Goal: Task Accomplishment & Management: Use online tool/utility

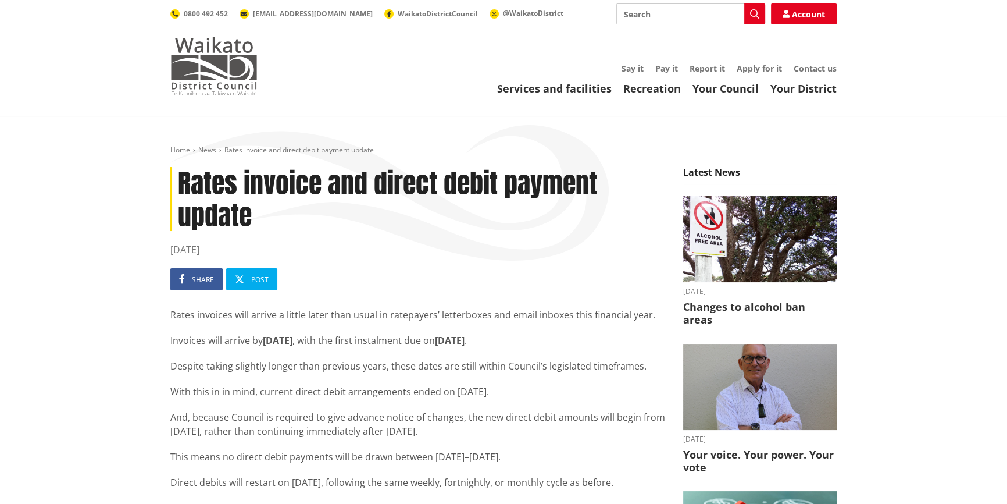
click at [203, 60] on img at bounding box center [213, 66] width 87 height 58
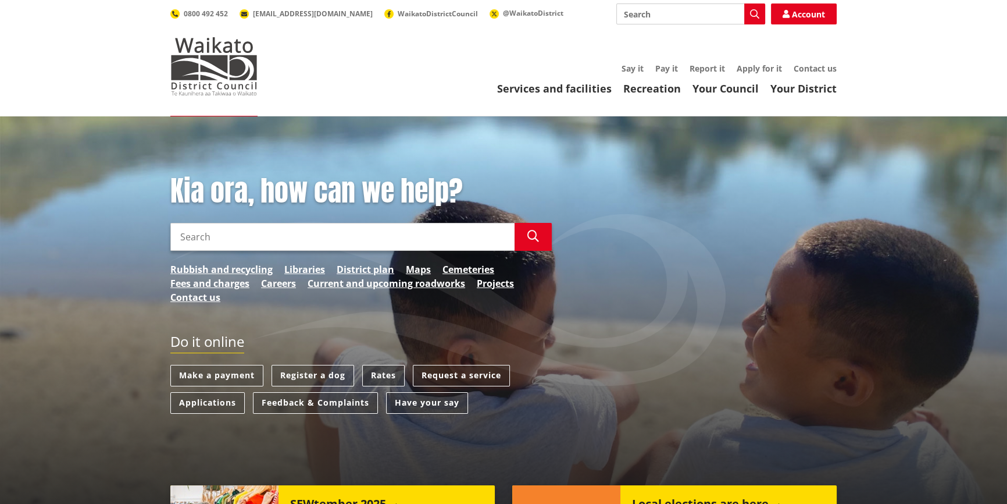
click at [391, 369] on link "Rates" at bounding box center [383, 376] width 42 height 22
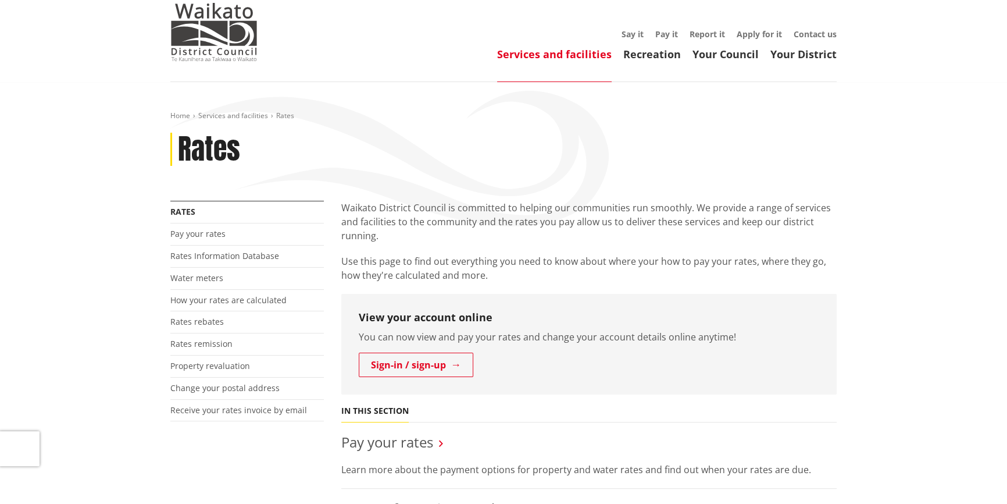
scroll to position [105, 0]
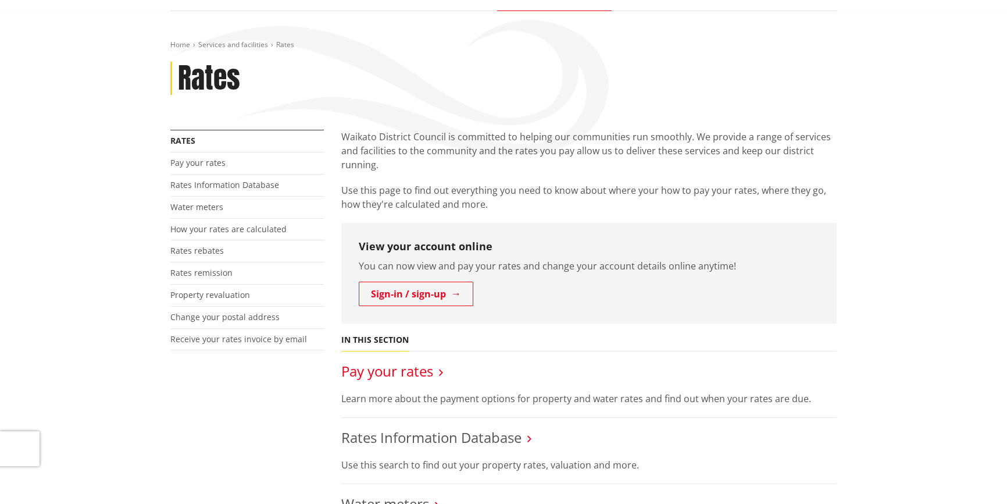
click at [391, 368] on link "Pay your rates" at bounding box center [387, 370] width 92 height 19
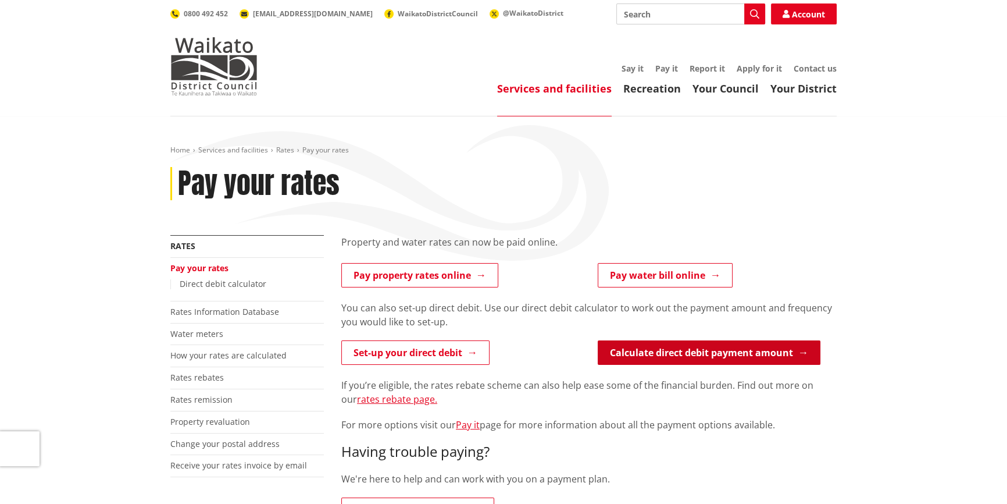
click at [667, 356] on link "Calculate direct debit payment amount" at bounding box center [709, 352] width 223 height 24
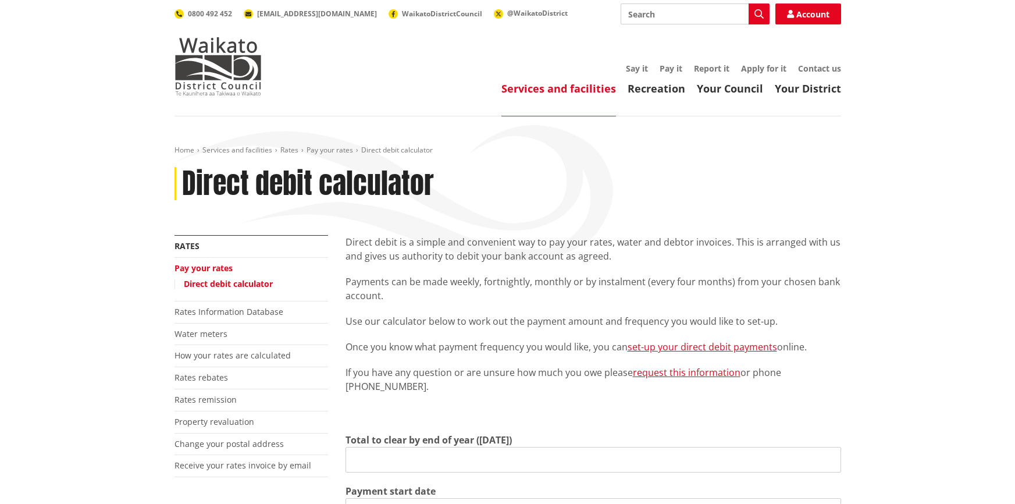
type input "0.00"
type input "2025-09-01"
type input "2026-06-30"
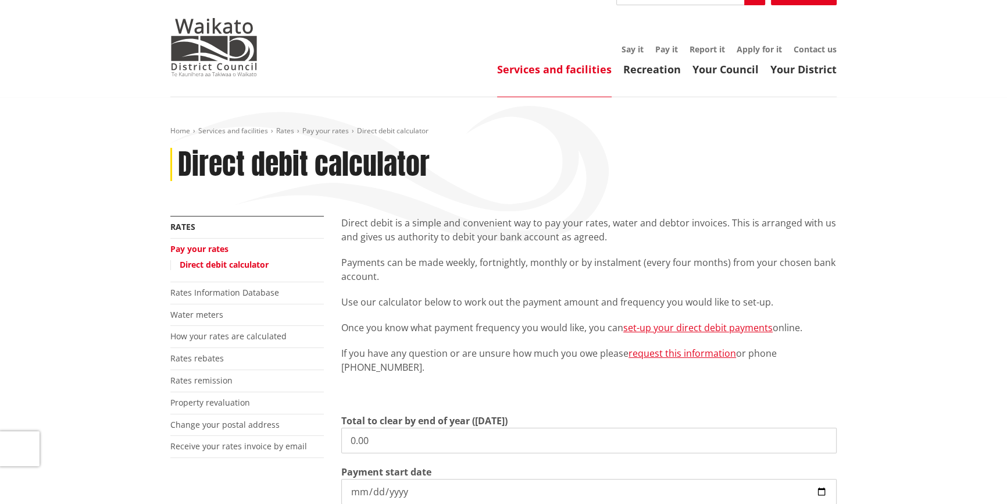
scroll to position [52, 0]
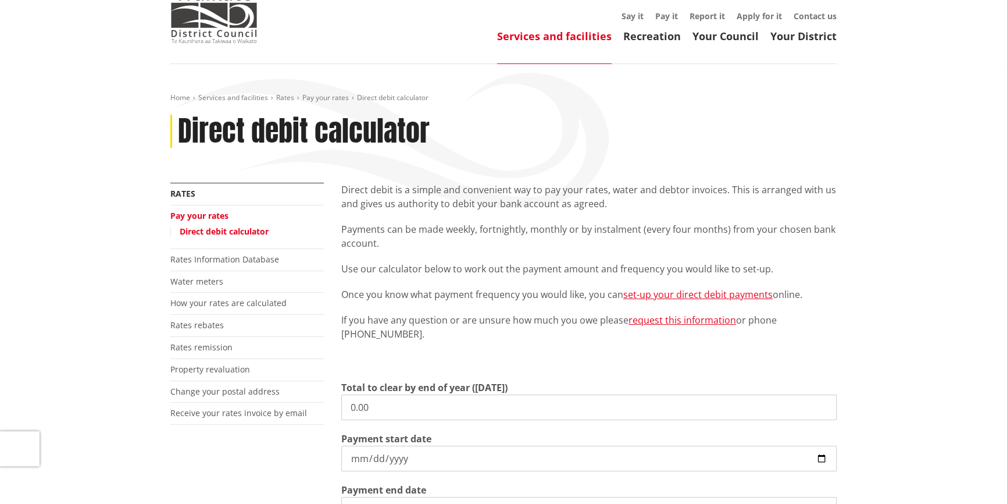
click at [352, 403] on input "0.00" at bounding box center [588, 407] width 495 height 26
type input "780.55"
drag, startPoint x: 384, startPoint y: 404, endPoint x: 315, endPoint y: 401, distance: 68.7
click at [315, 401] on div "More from this section Rates Pay your rates Direct debit calculator Rates Infor…" at bounding box center [504, 422] width 684 height 478
type input "2,465.64"
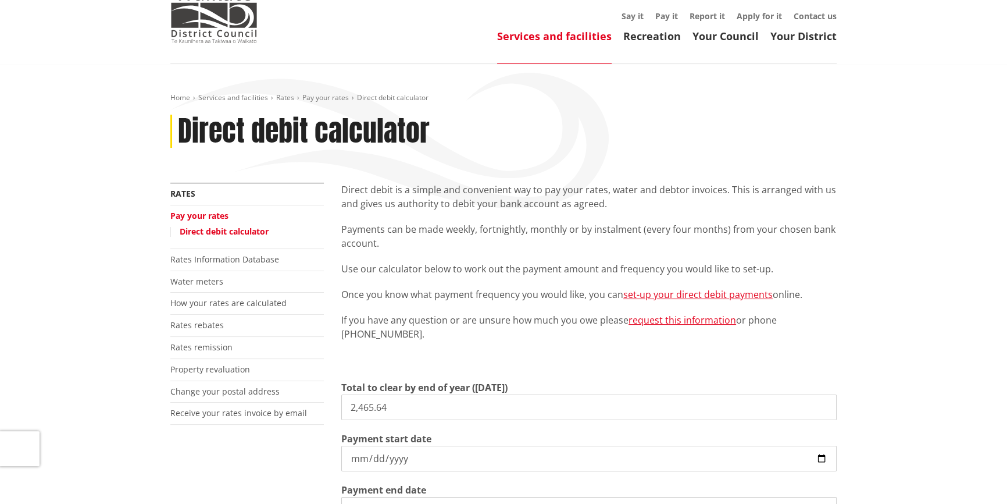
click at [411, 452] on input "2025-09-01" at bounding box center [588, 458] width 495 height 26
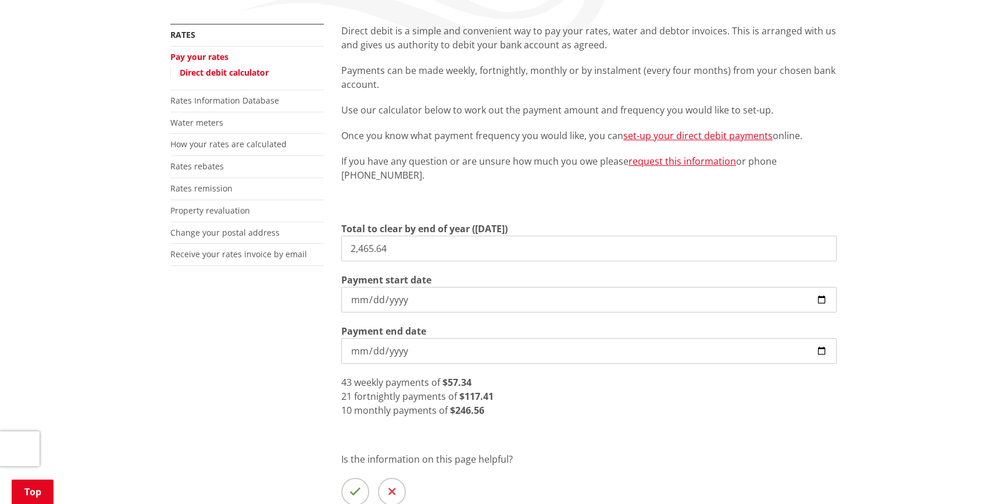
click at [830, 301] on input "2025-09-01" at bounding box center [588, 300] width 495 height 26
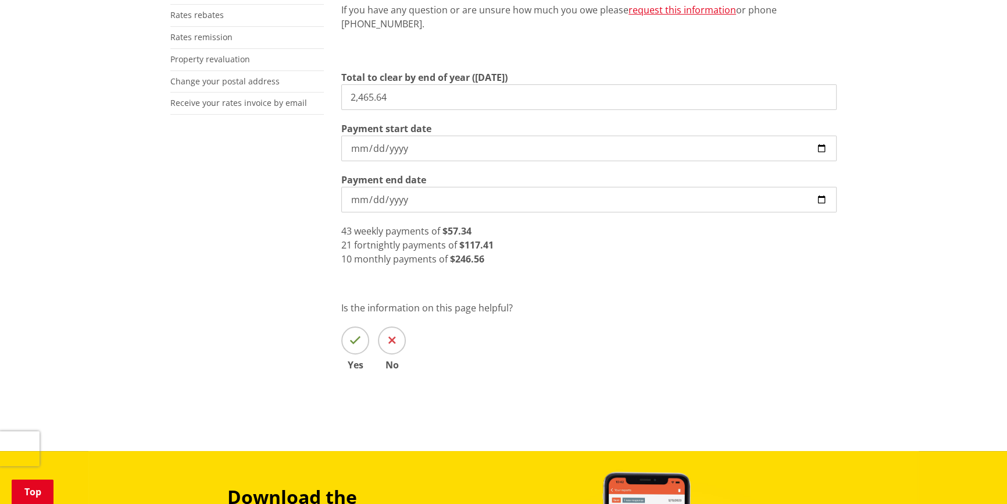
scroll to position [370, 0]
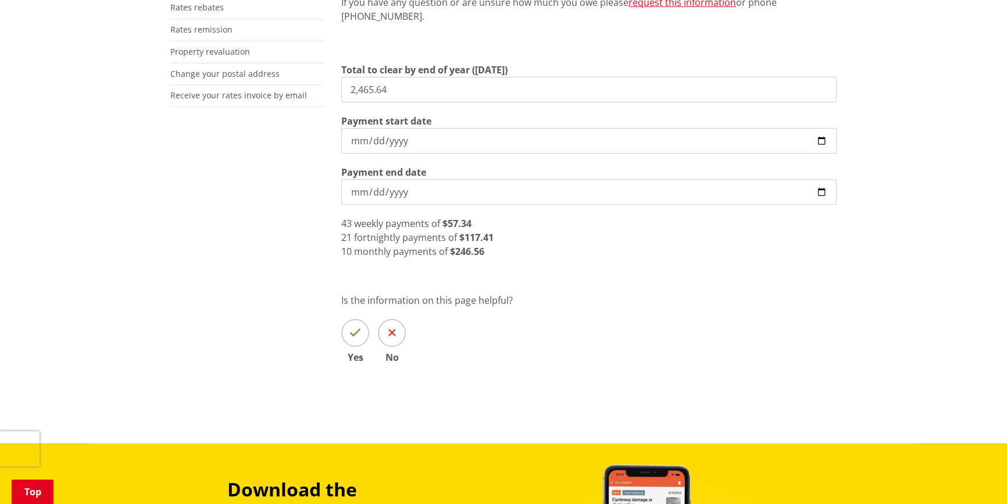
click at [821, 141] on input "2025-09-01" at bounding box center [588, 141] width 495 height 26
type input "2025-09-02"
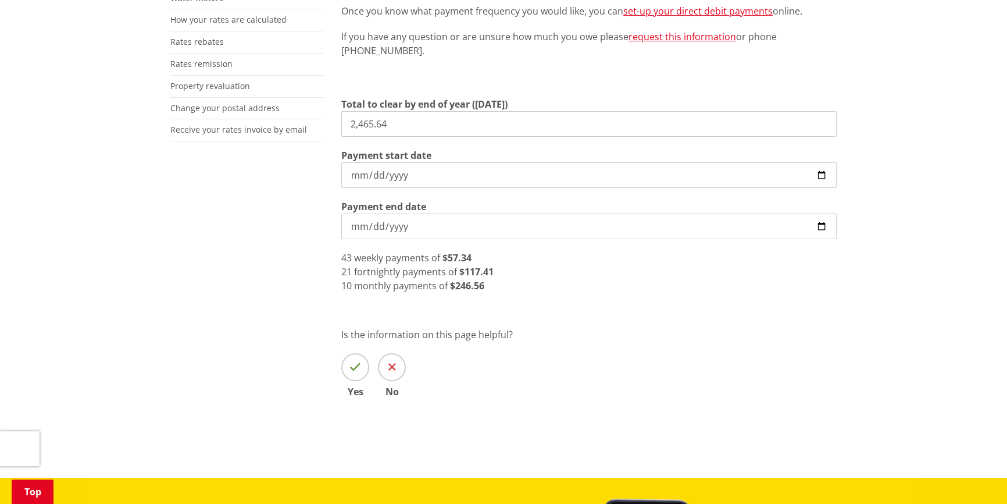
scroll to position [264, 0]
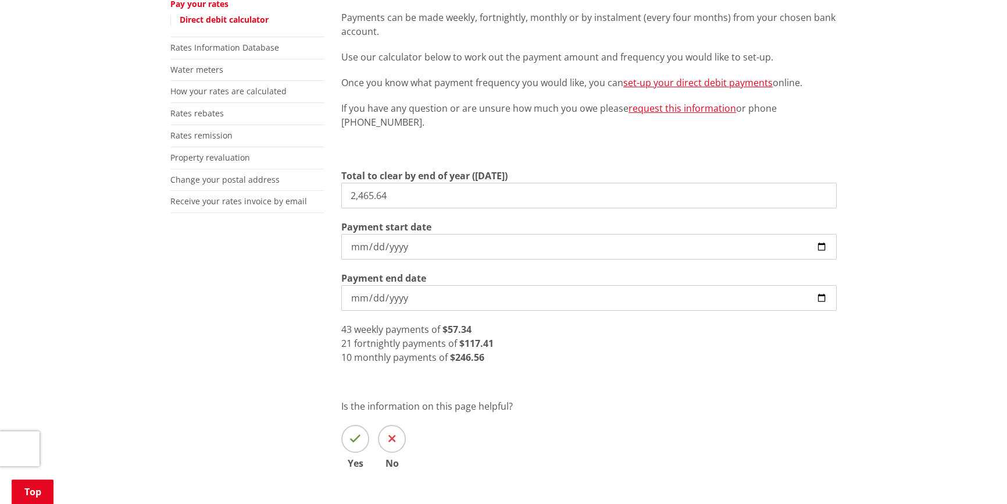
click at [405, 298] on input "2026-06-30" at bounding box center [588, 298] width 495 height 26
click at [393, 194] on input "2,465.64" at bounding box center [588, 196] width 495 height 26
drag, startPoint x: 397, startPoint y: 192, endPoint x: 323, endPoint y: 192, distance: 73.3
click at [323, 192] on div "More from this section Rates Pay your rates Direct debit calculator Rates Infor…" at bounding box center [504, 236] width 684 height 531
click at [410, 190] on input "2,465.64" at bounding box center [588, 196] width 495 height 26
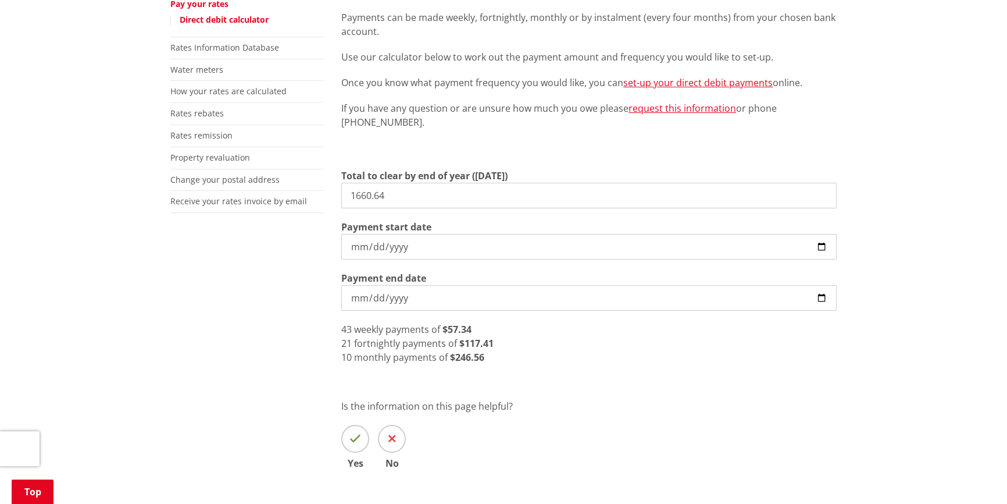
type input "1,660.64"
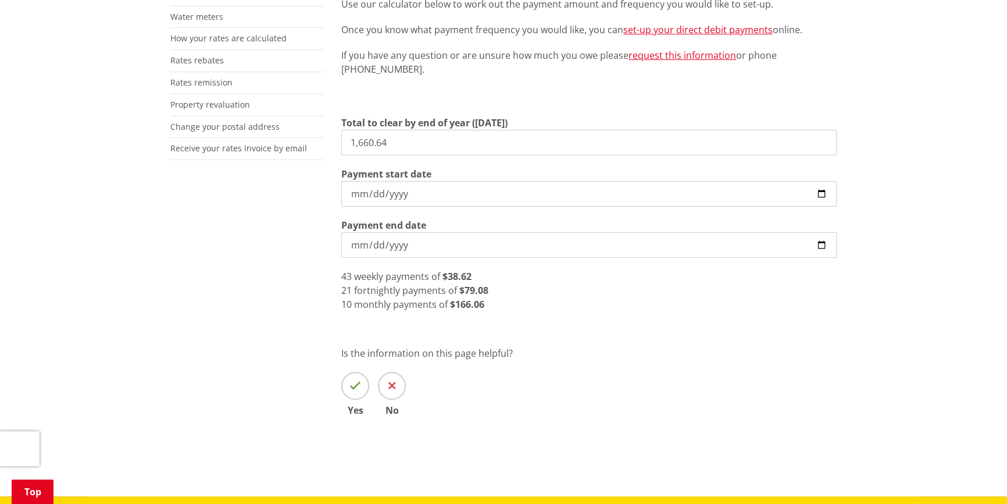
scroll to position [370, 0]
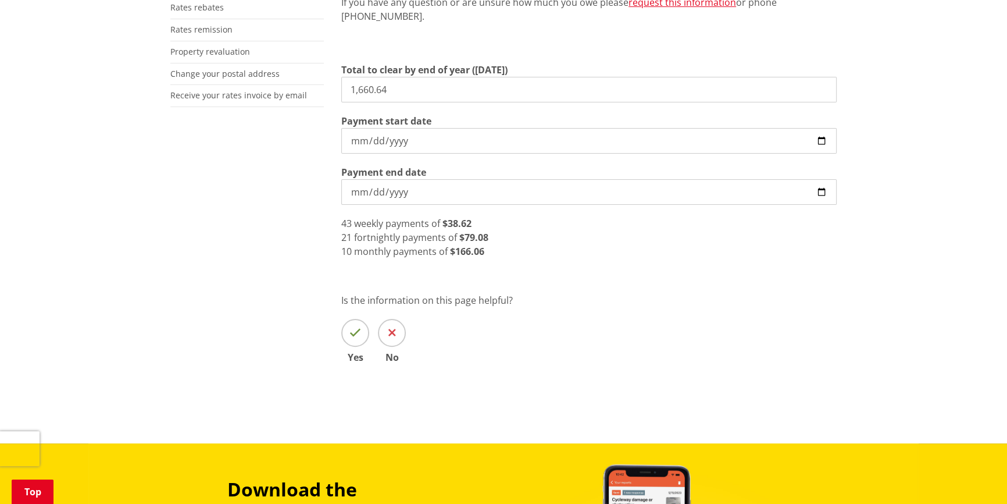
click at [499, 239] on div "21 fortnightly payments of $79.08" at bounding box center [588, 237] width 495 height 14
click at [492, 236] on div "21 fortnightly payments of $79.08" at bounding box center [588, 237] width 495 height 14
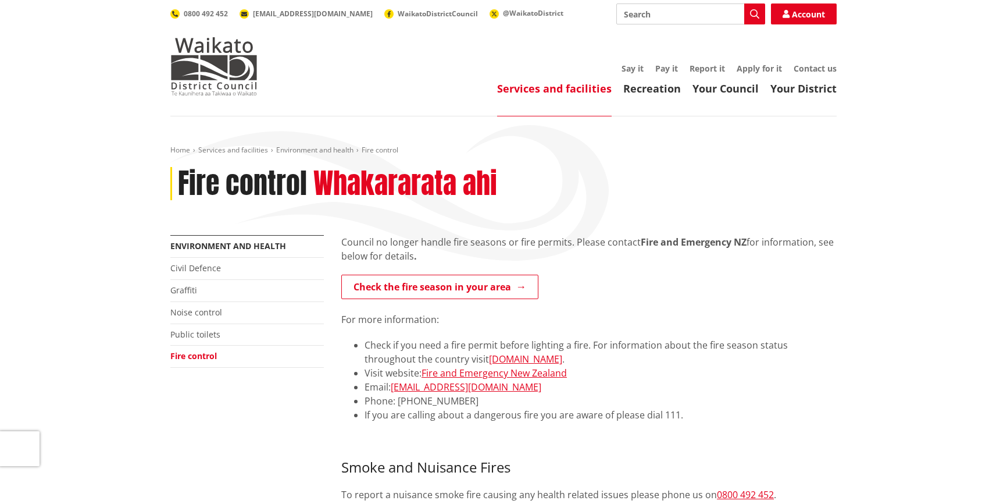
scroll to position [158, 0]
